Goal: Check status

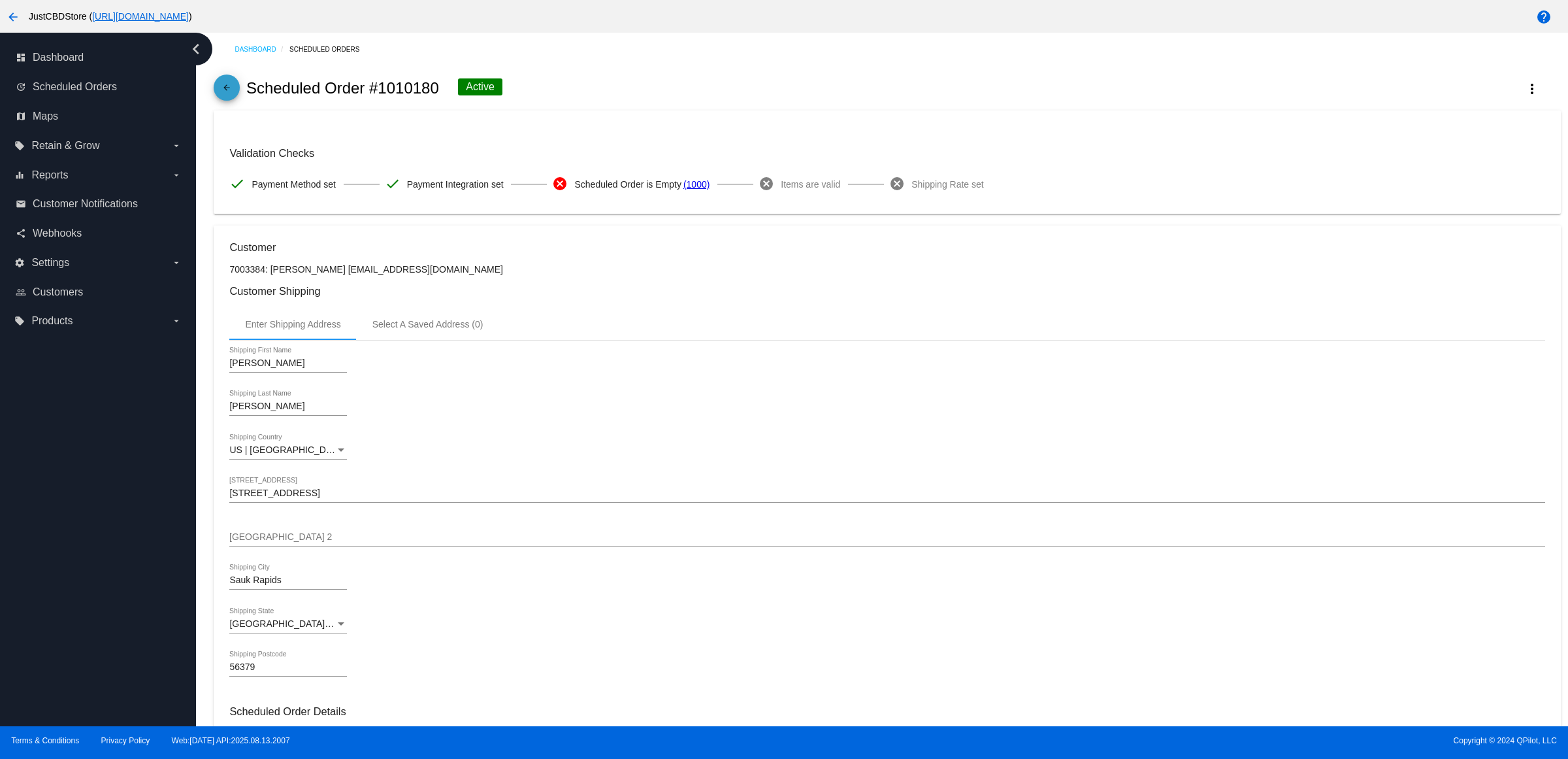
click at [231, 99] on mat-icon "arrow_back" at bounding box center [226, 90] width 16 height 16
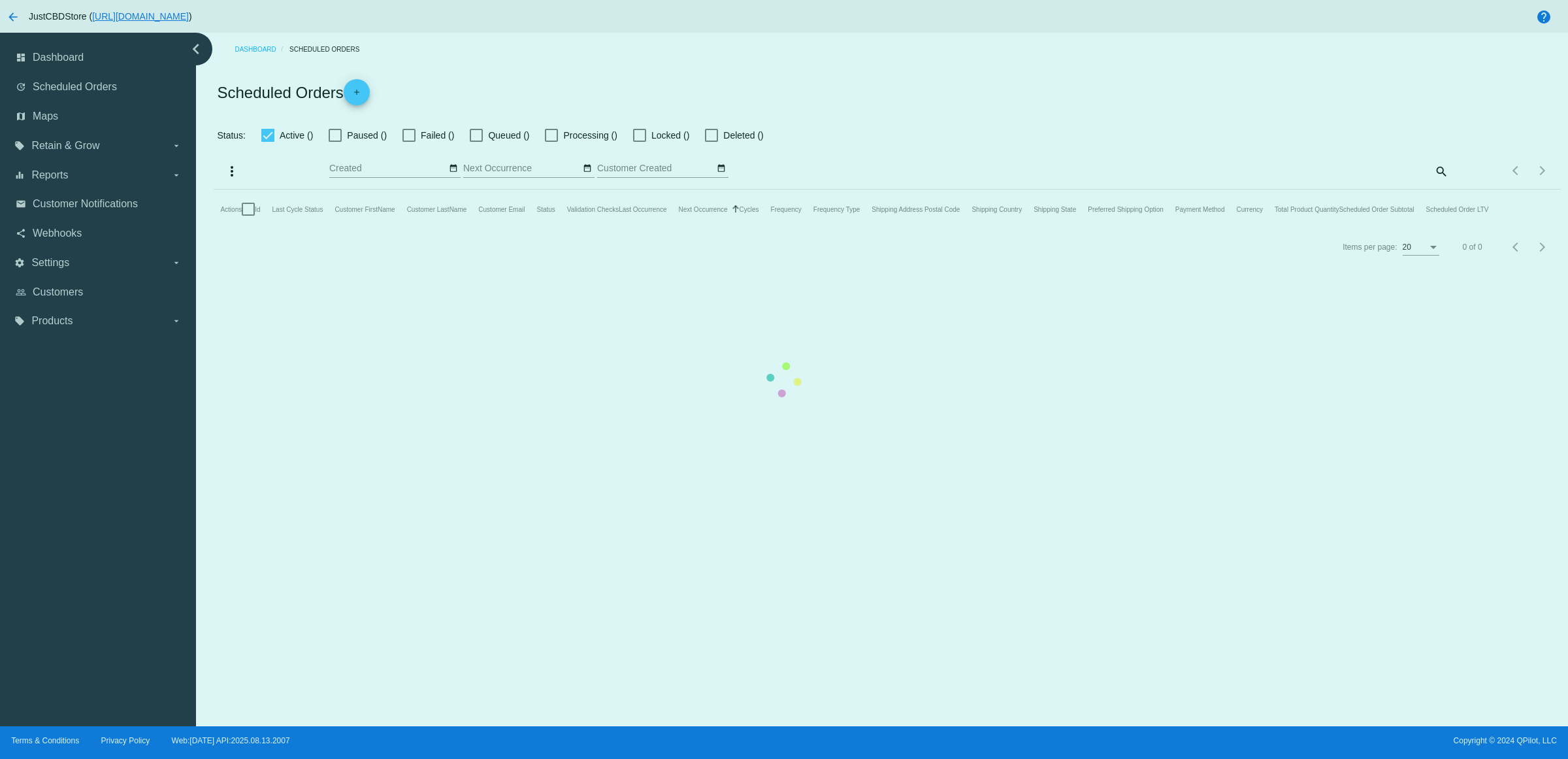
checkbox input "true"
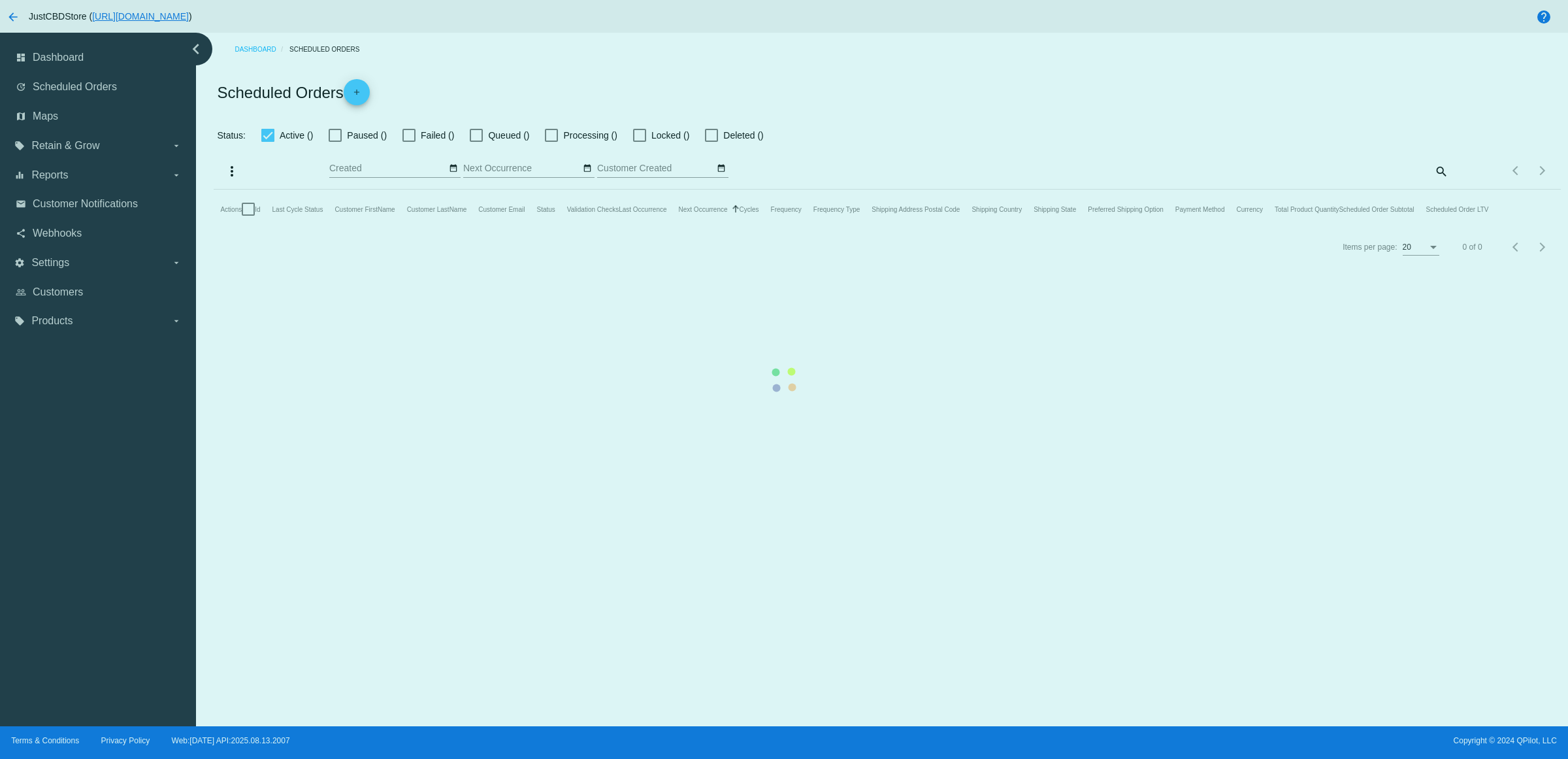
checkbox input "true"
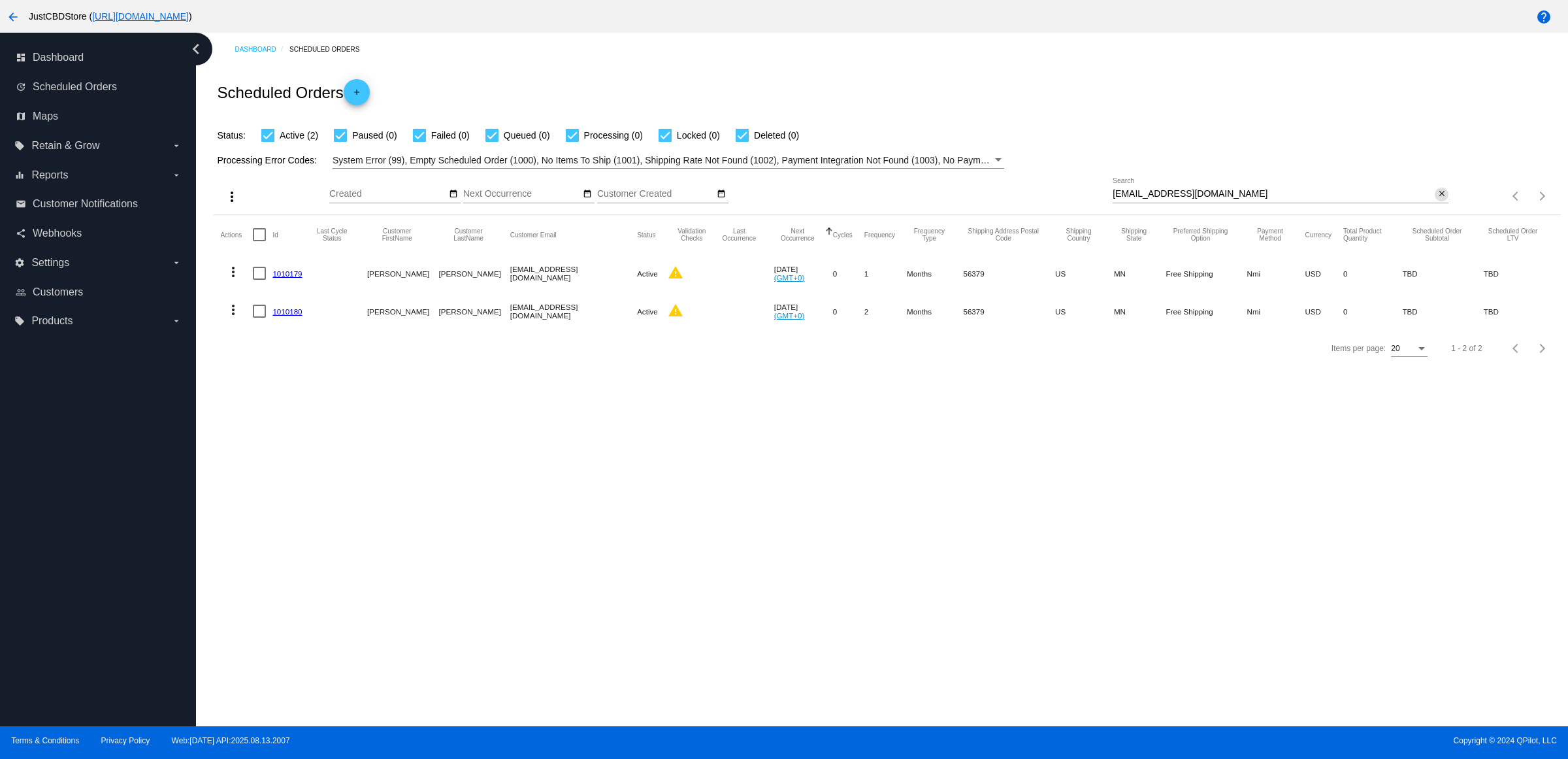
click at [1441, 200] on mat-icon "close" at bounding box center [1442, 194] width 9 height 11
click at [1441, 206] on mat-icon "search" at bounding box center [1441, 196] width 16 height 20
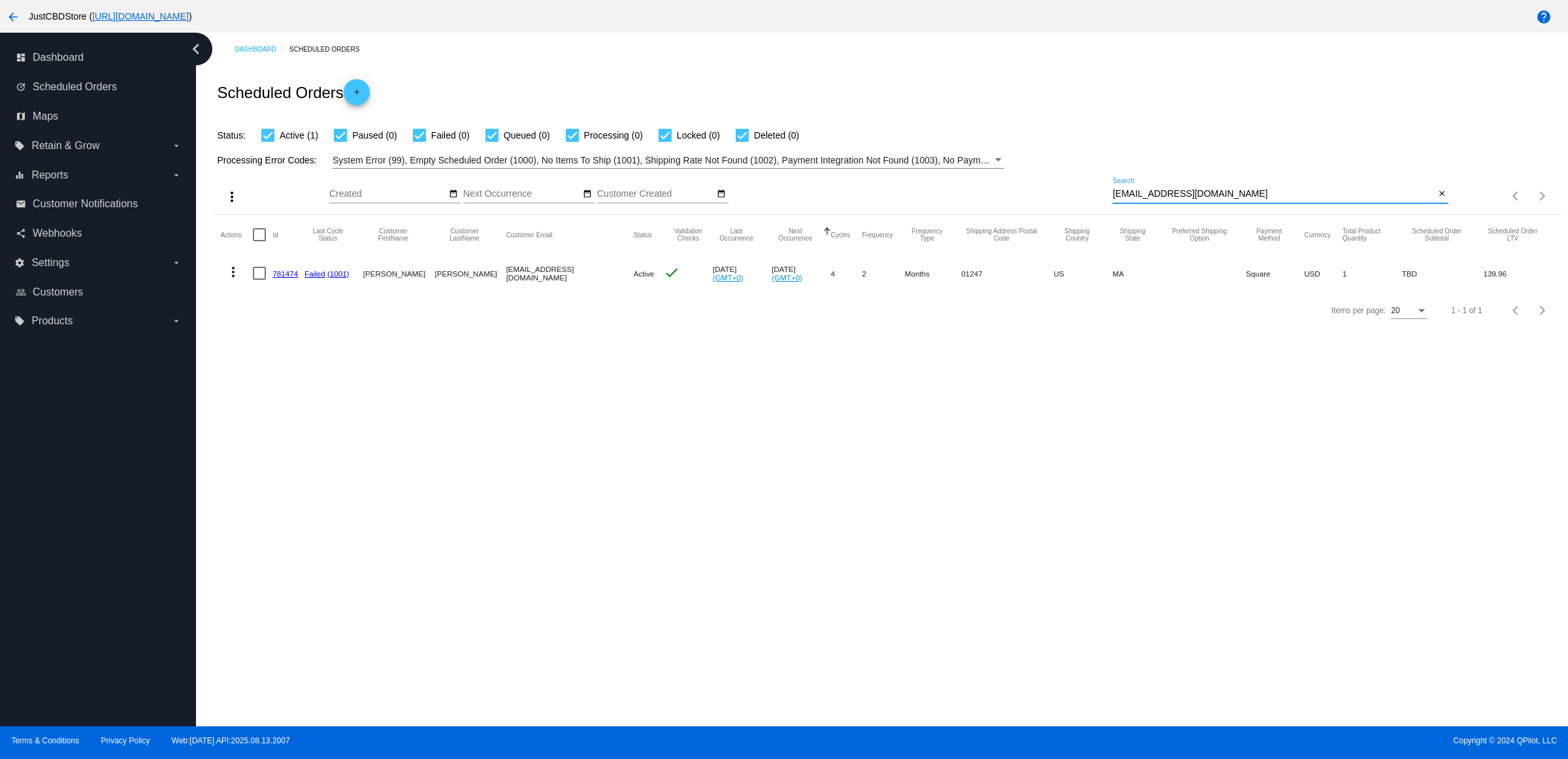
type input "[EMAIL_ADDRESS][DOMAIN_NAME]"
click at [283, 278] on link "781474" at bounding box center [285, 273] width 26 height 8
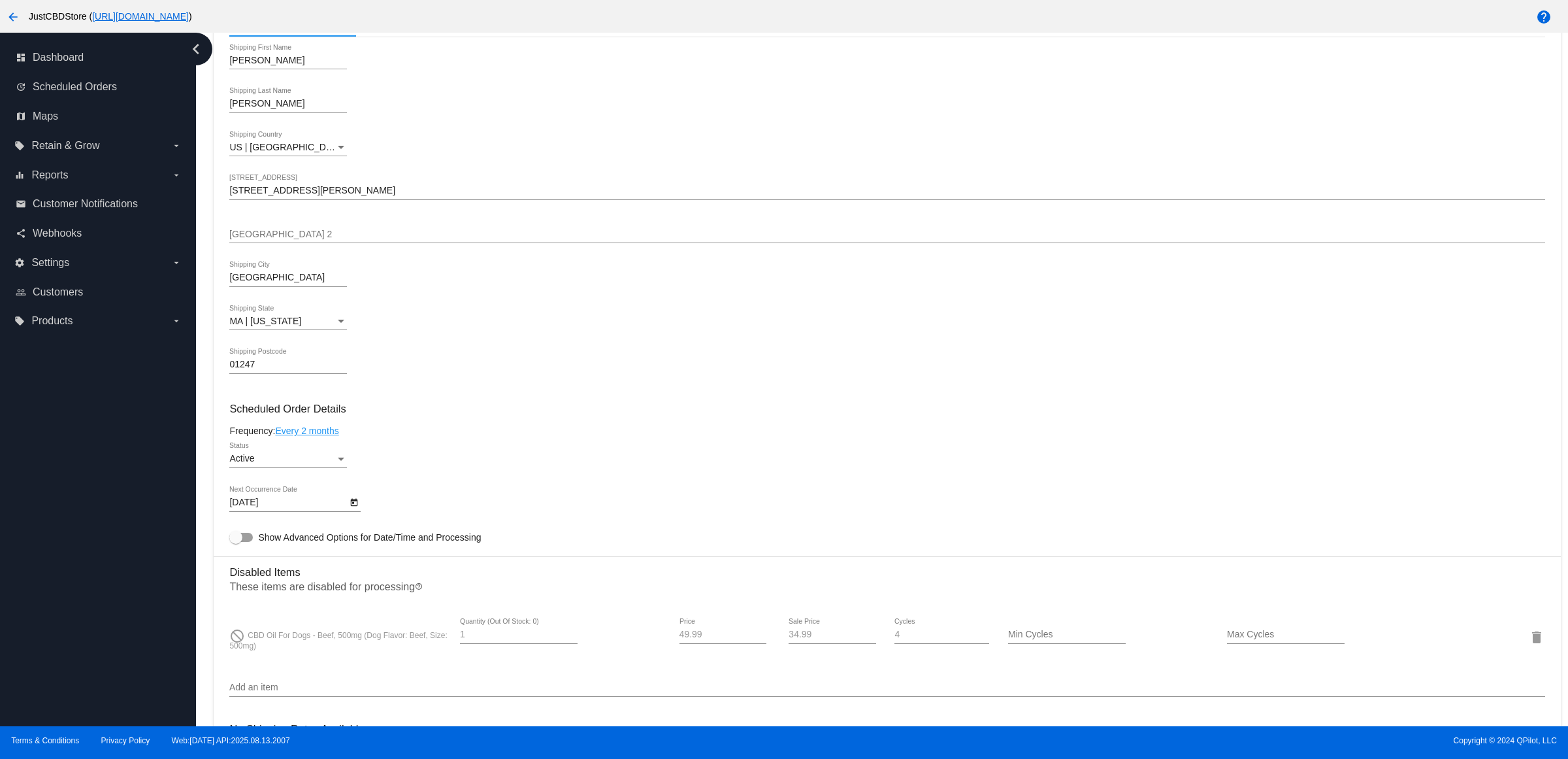
scroll to position [245, 0]
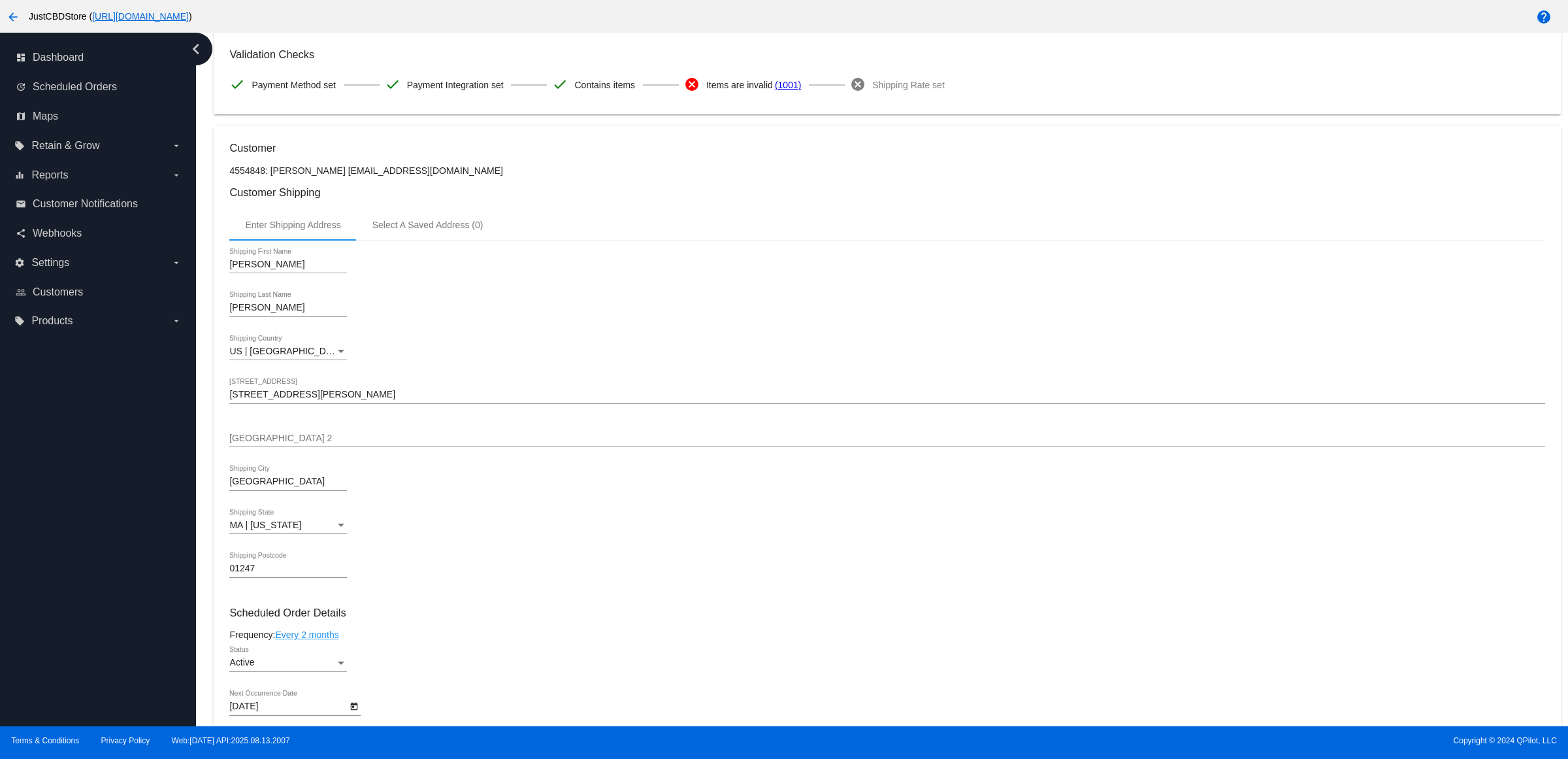
click at [940, 503] on div "Clarksburg [GEOGRAPHIC_DATA]" at bounding box center [887, 484] width 1316 height 38
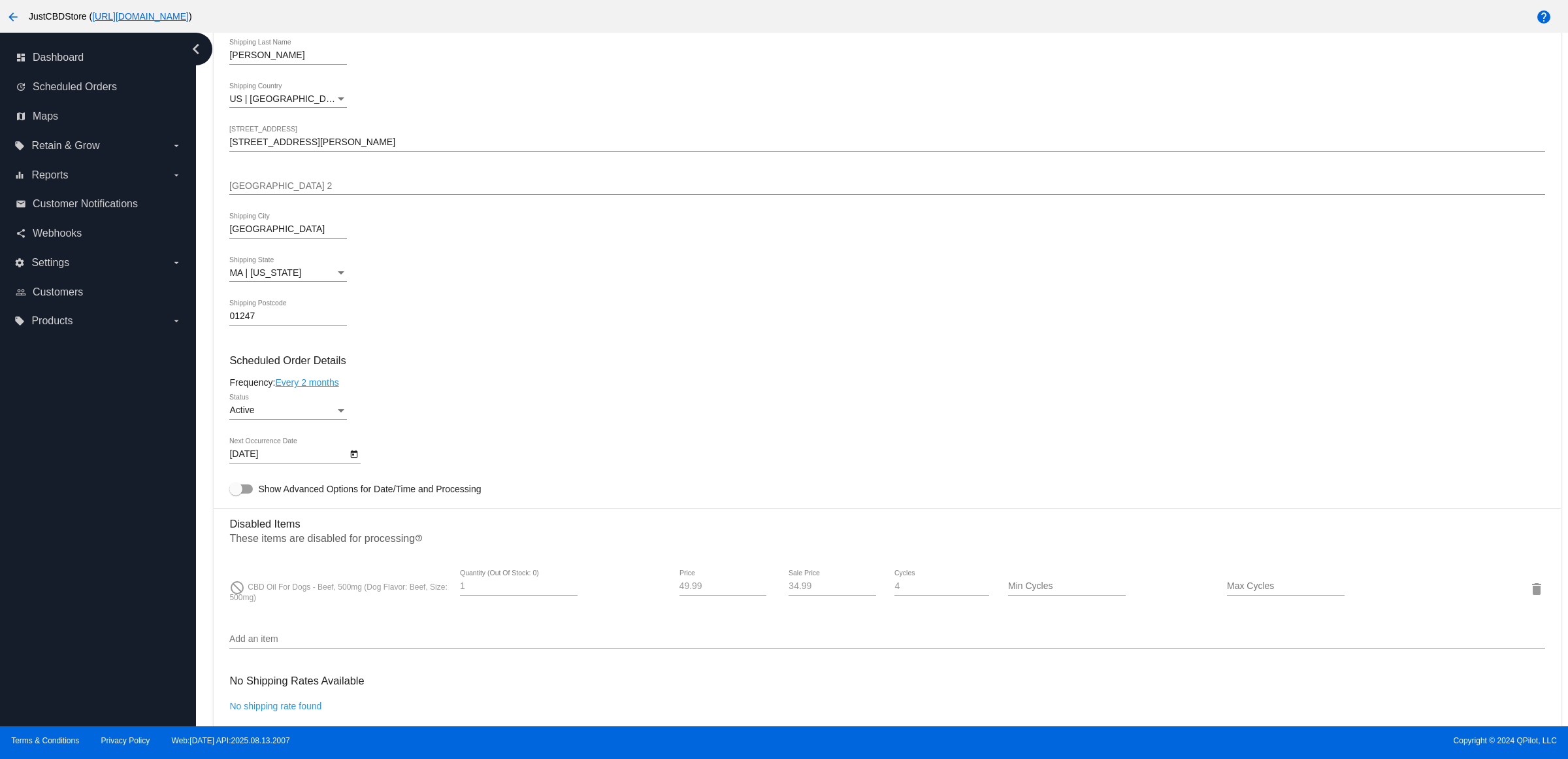
scroll to position [491, 0]
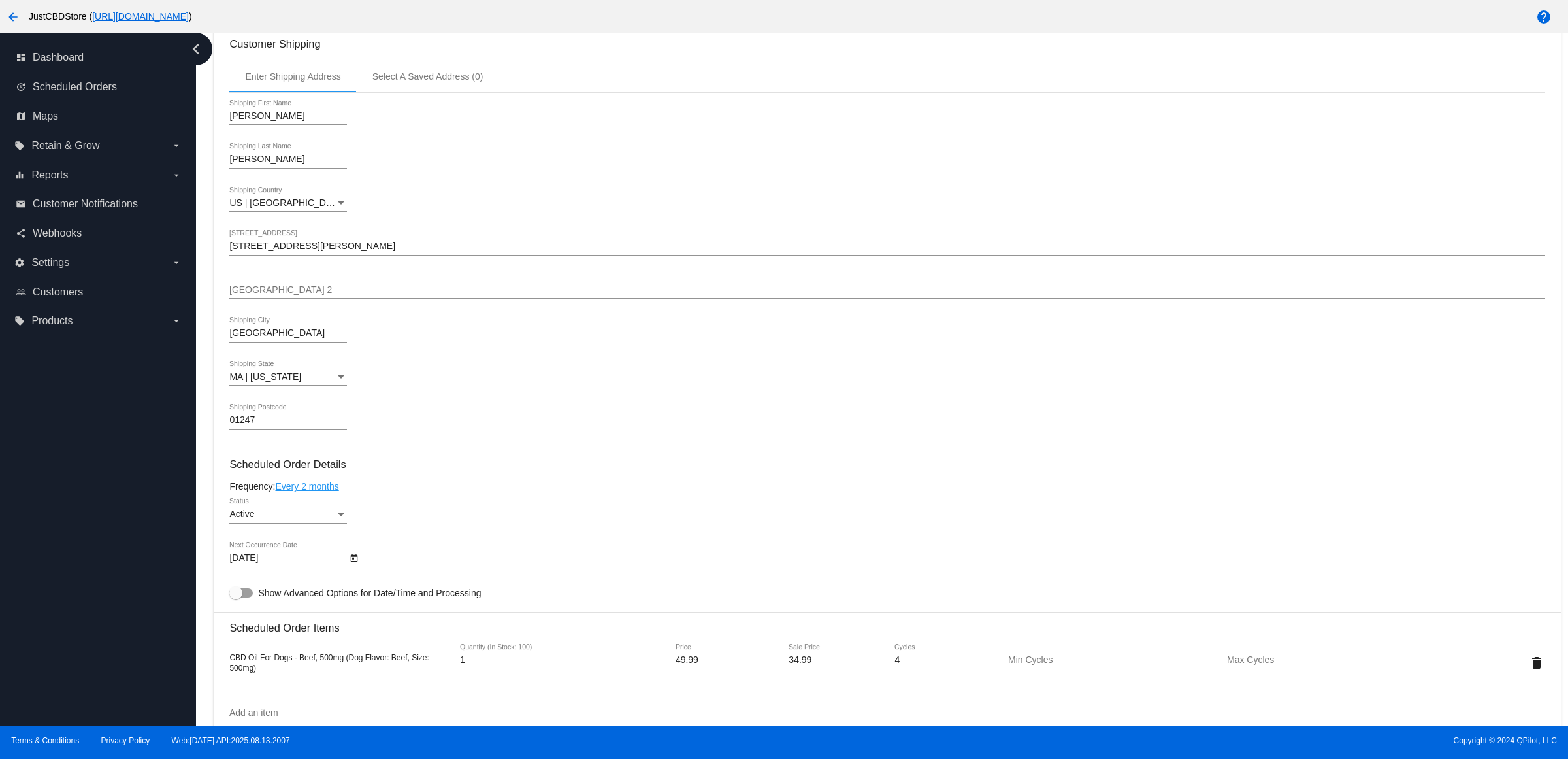
scroll to position [82, 0]
